Goal: Task Accomplishment & Management: Manage account settings

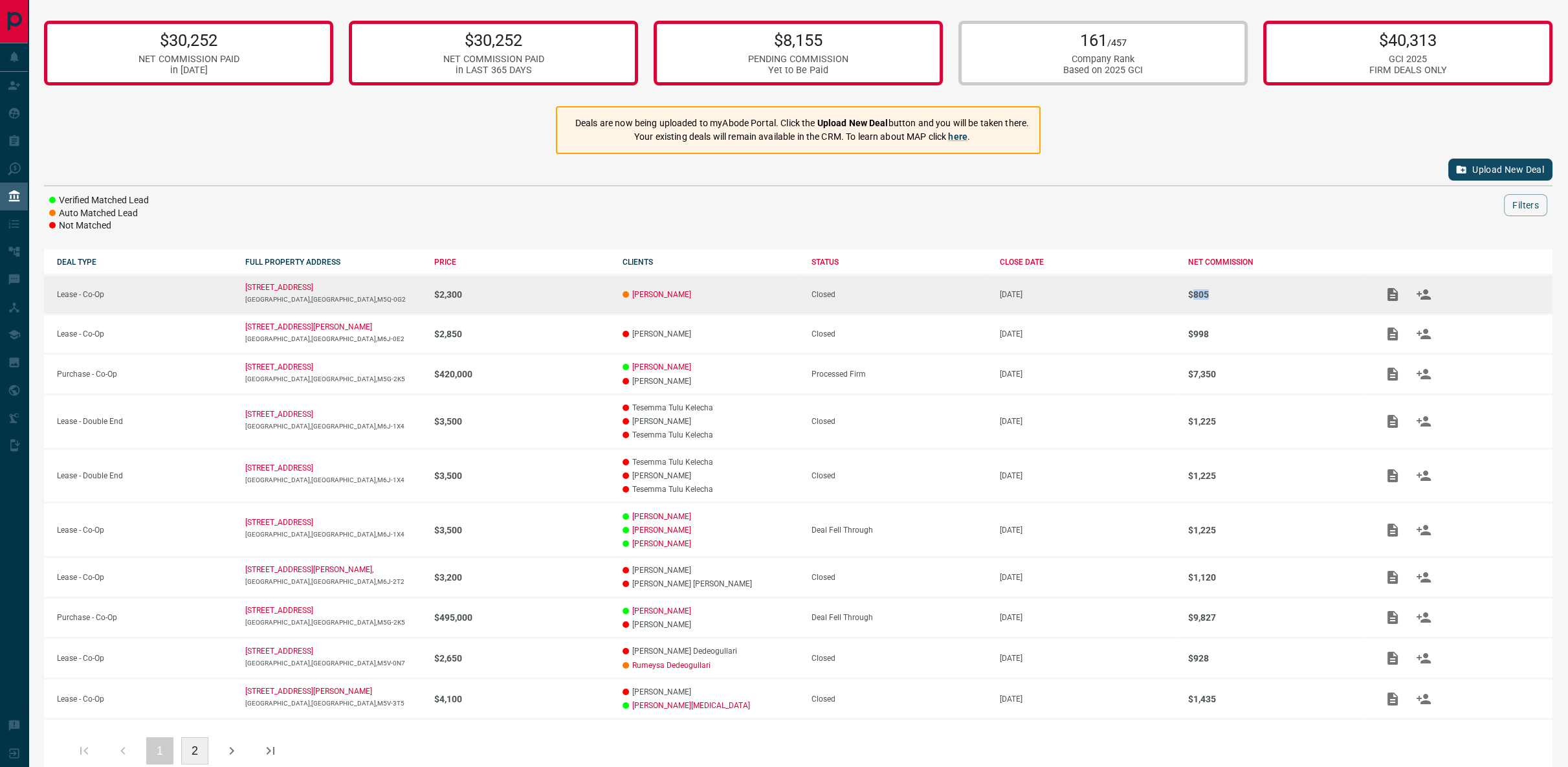
drag, startPoint x: 1224, startPoint y: 290, endPoint x: 1193, endPoint y: 293, distance: 31.1
click at [1193, 293] on p "$805" at bounding box center [1275, 295] width 175 height 11
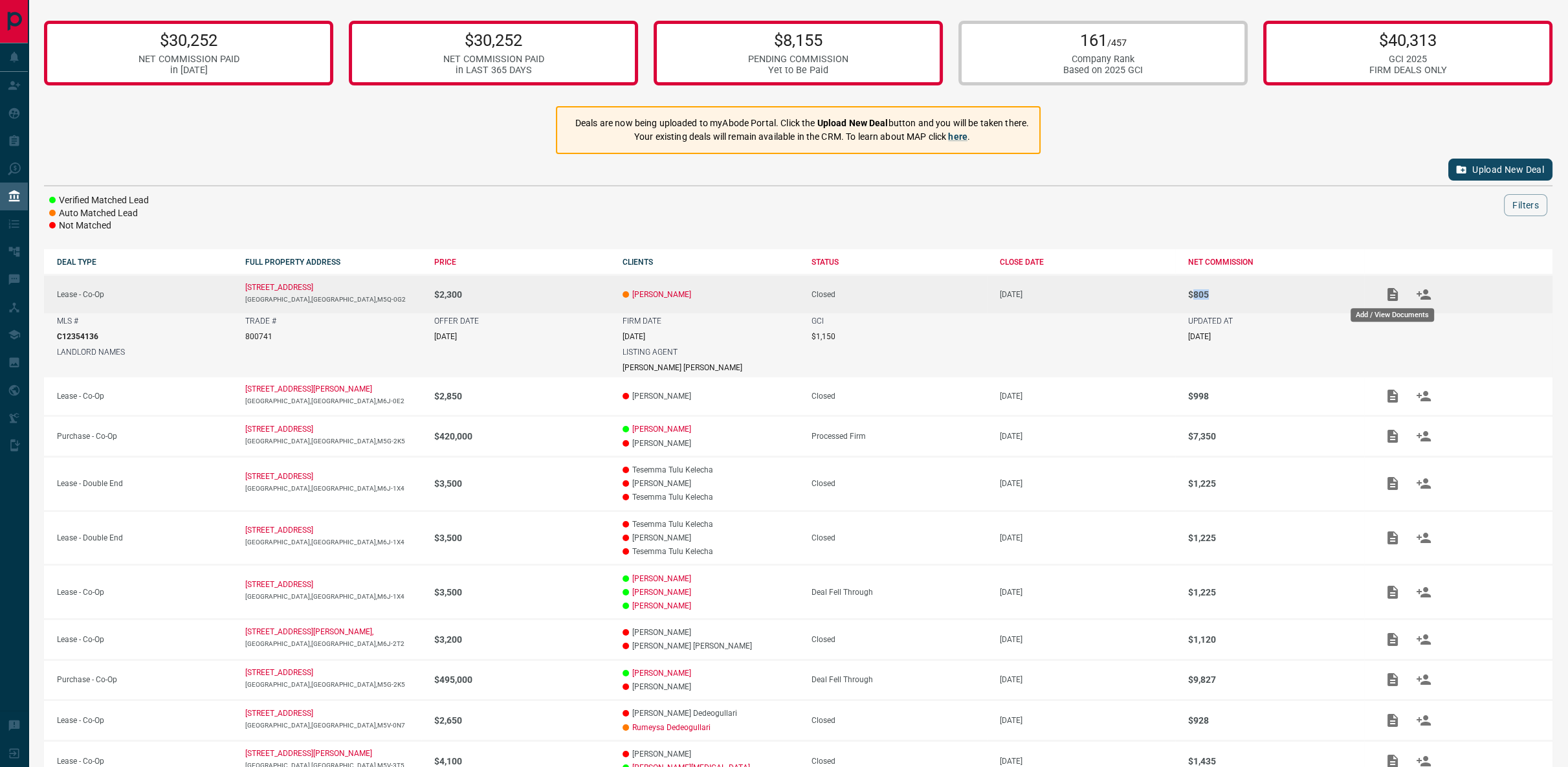
click at [1389, 293] on icon "Add / View Documents" at bounding box center [1393, 295] width 11 height 13
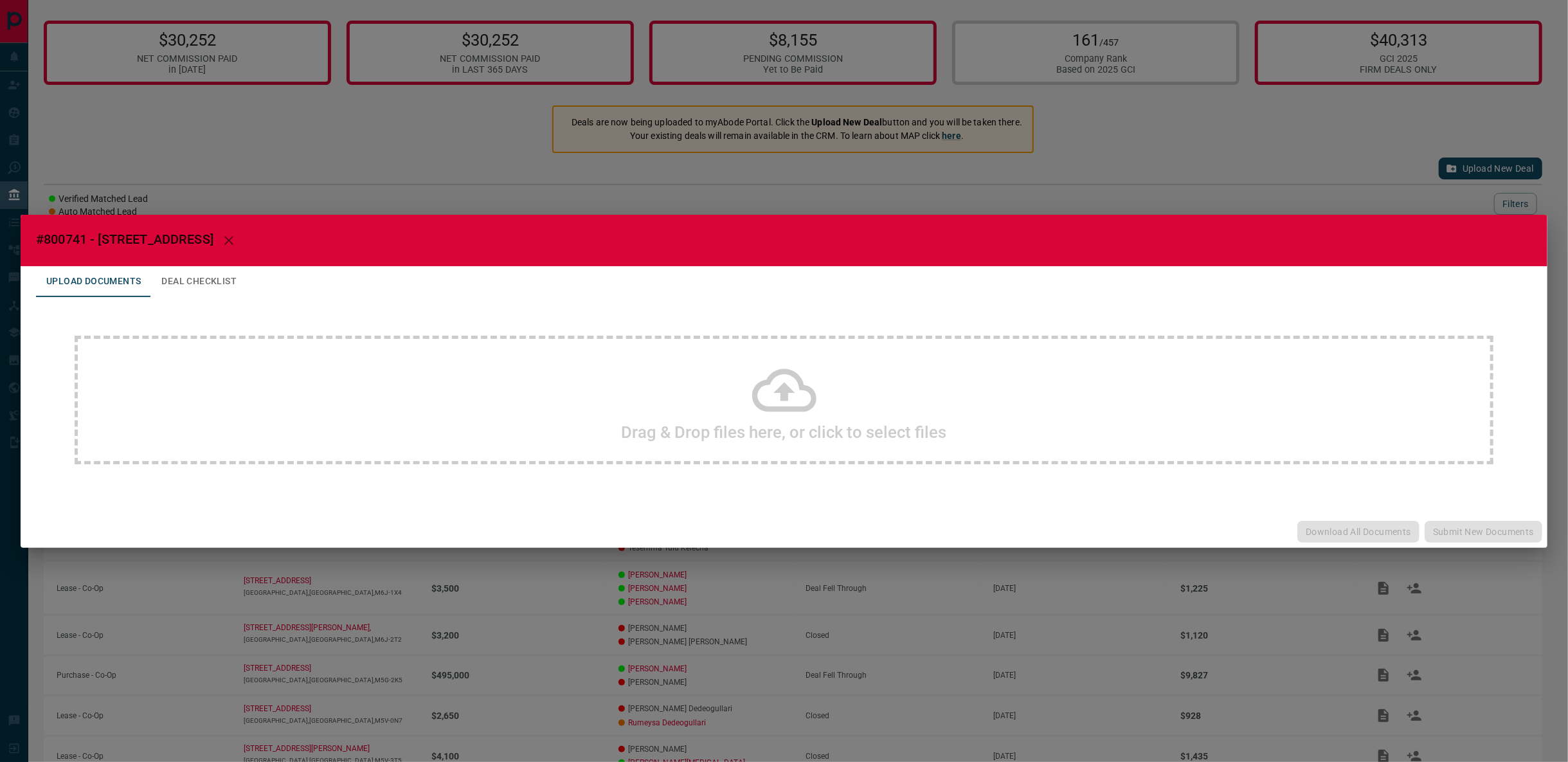
click at [1217, 168] on div "#800741 - [STREET_ADDRESS] Upload Documents Deal Checklist Drag & Drop files he…" at bounding box center [784, 381] width 1568 height 762
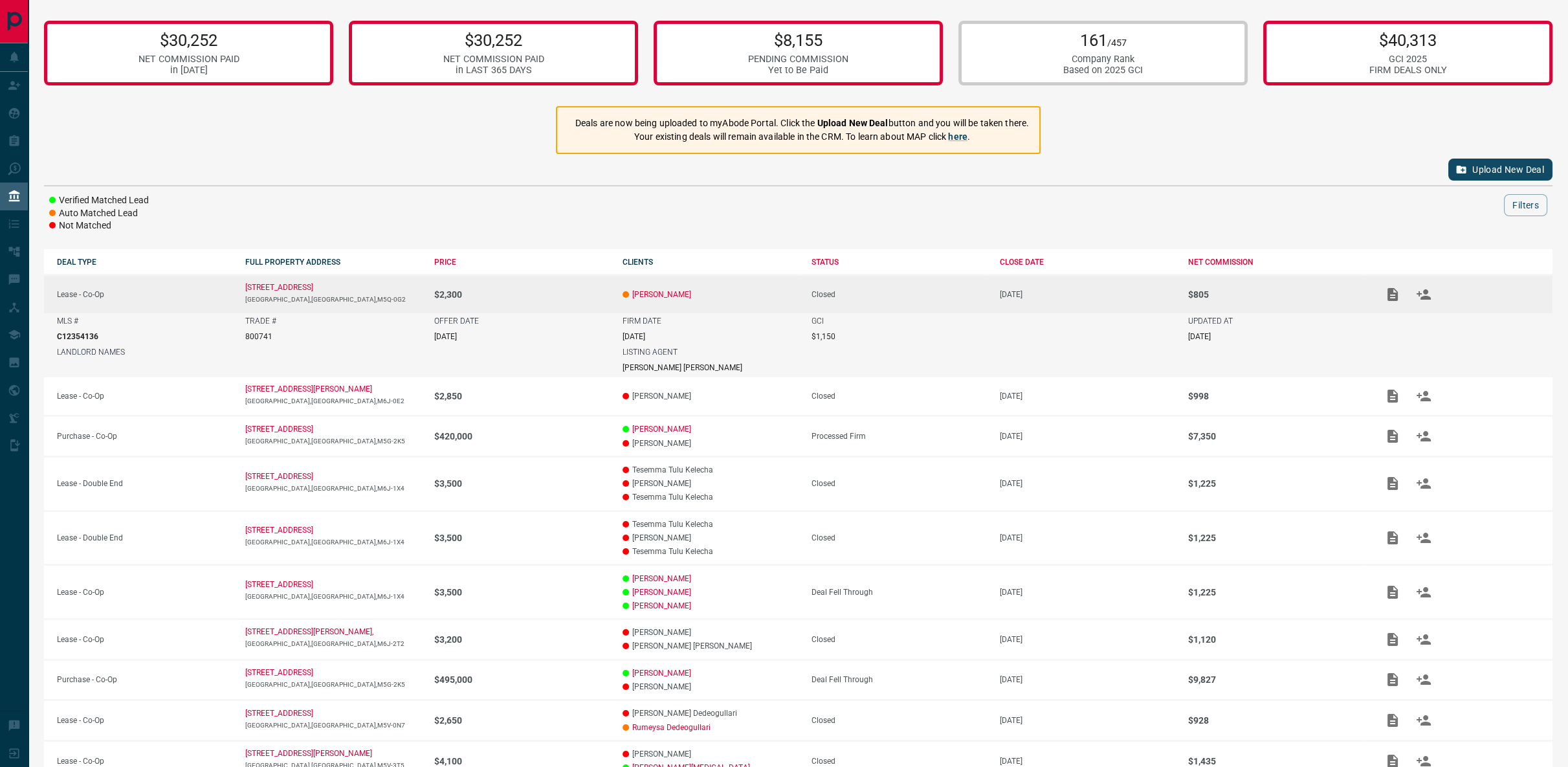
click at [906, 183] on div "Upload New Deal" at bounding box center [799, 169] width 1509 height 31
click at [864, 205] on div at bounding box center [838, 205] width 1332 height 22
click at [674, 357] on p "LISTING AGENT" at bounding box center [650, 352] width 55 height 9
drag, startPoint x: 631, startPoint y: 334, endPoint x: 366, endPoint y: 331, distance: 265.0
click at [630, 335] on p "[DATE]" at bounding box center [634, 337] width 23 height 9
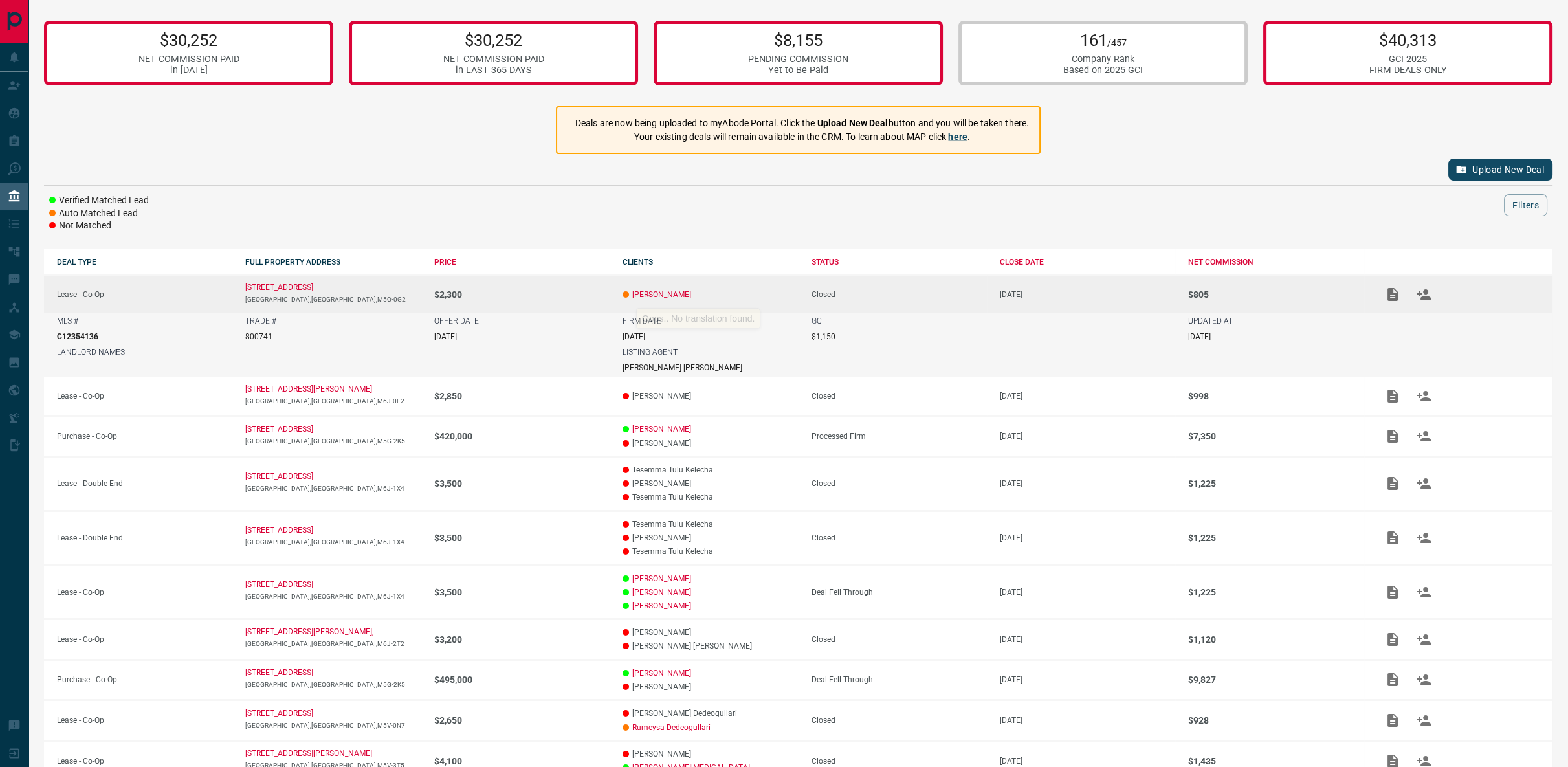
drag, startPoint x: 84, startPoint y: 338, endPoint x: 331, endPoint y: 349, distance: 247.2
click at [84, 338] on p "C12354136" at bounding box center [77, 337] width 41 height 9
click at [1446, 332] on table "DEAL TYPE FULL PROPERTY ADDRESS PRICE CLIENTS STATUS CLOSE DATE NET COMMISSION …" at bounding box center [799, 515] width 1509 height 531
click at [1185, 332] on td "UPDATED AT [DATE]" at bounding box center [1270, 328] width 188 height 31
click at [743, 318] on div "FIRM DATE [DATE]" at bounding box center [710, 329] width 175 height 25
